Goal: Navigation & Orientation: Find specific page/section

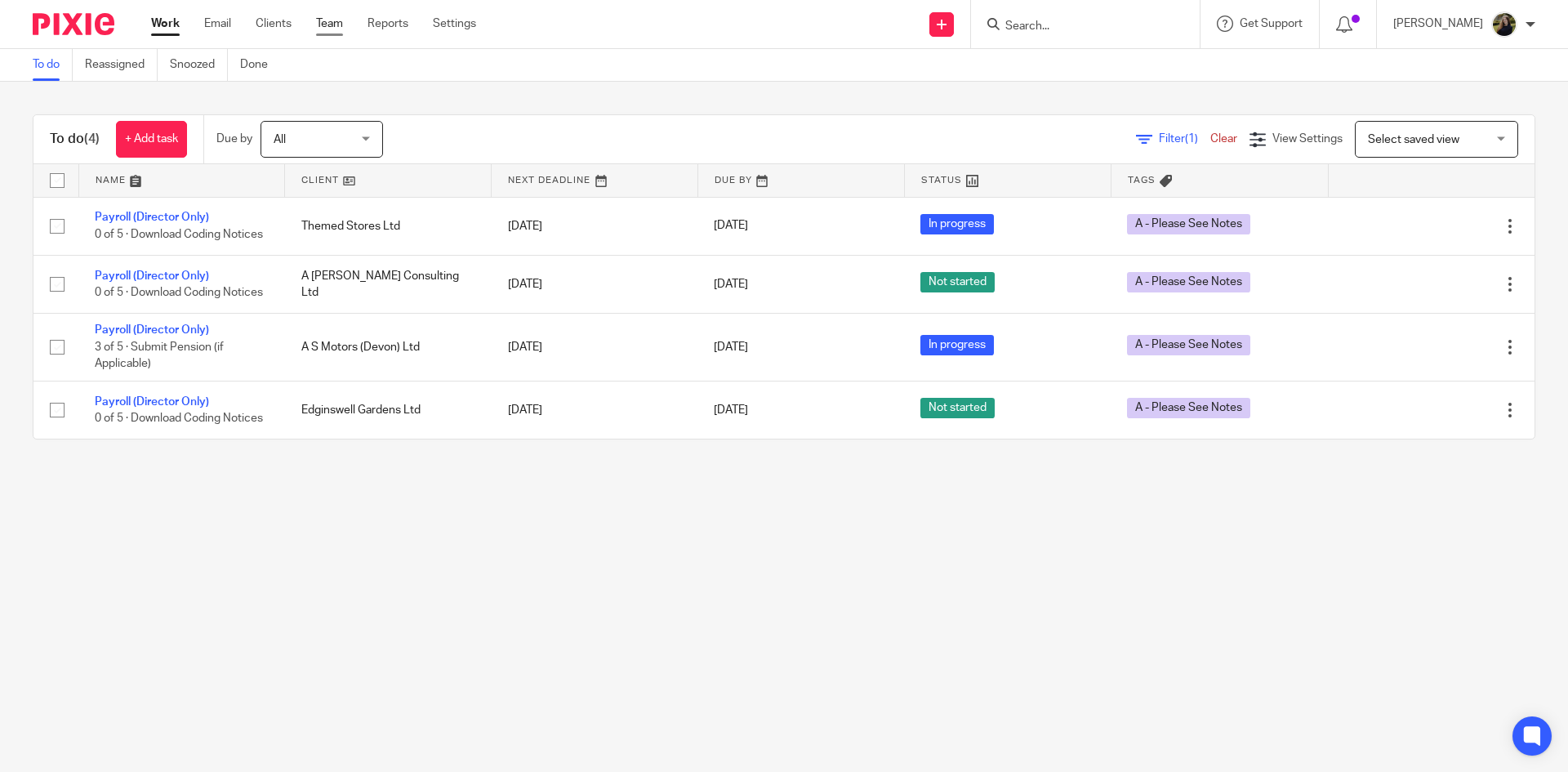
click at [339, 17] on link "Team" at bounding box center [330, 24] width 27 height 17
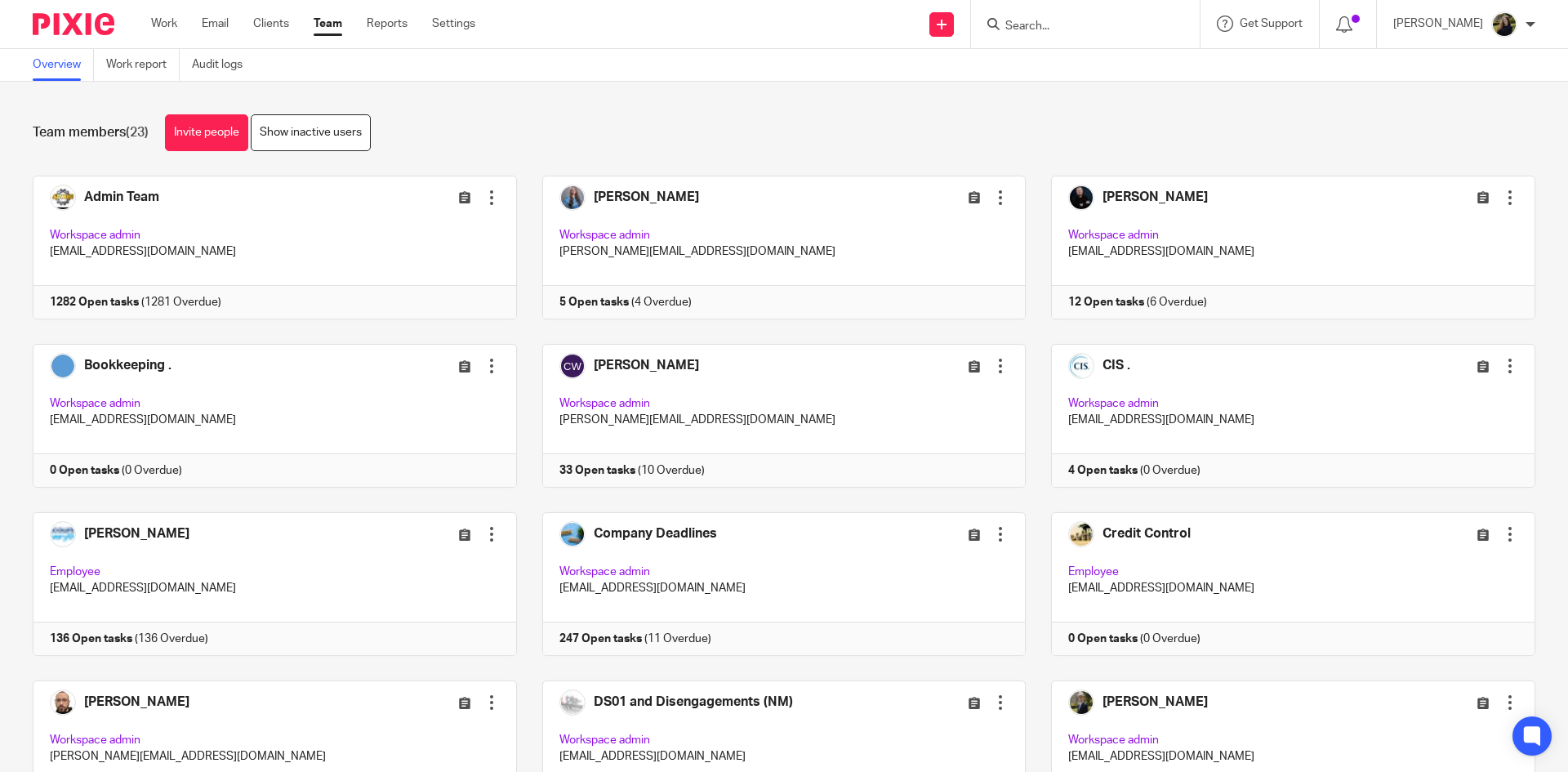
click at [42, 9] on div at bounding box center [67, 24] width 135 height 48
click at [55, 23] on img at bounding box center [73, 24] width 81 height 22
